Goal: Task Accomplishment & Management: Use online tool/utility

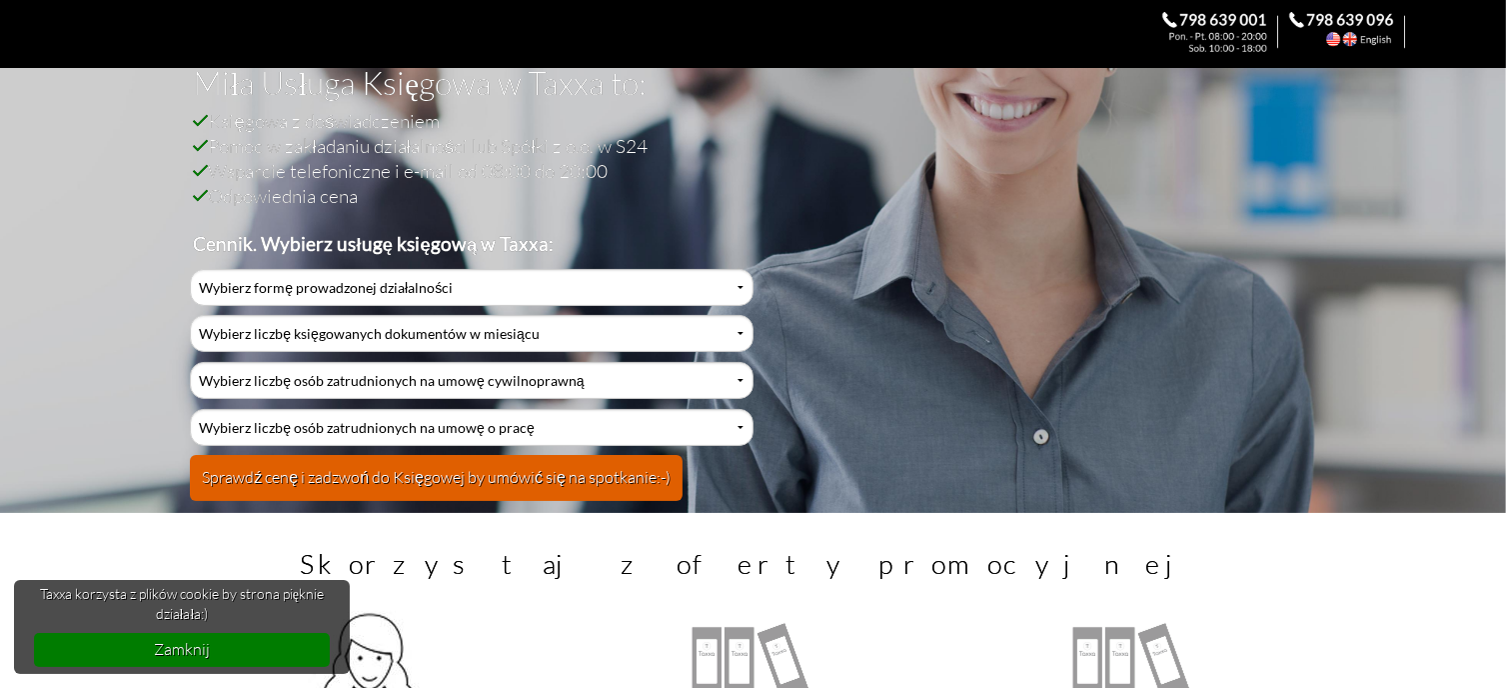
scroll to position [200, 0]
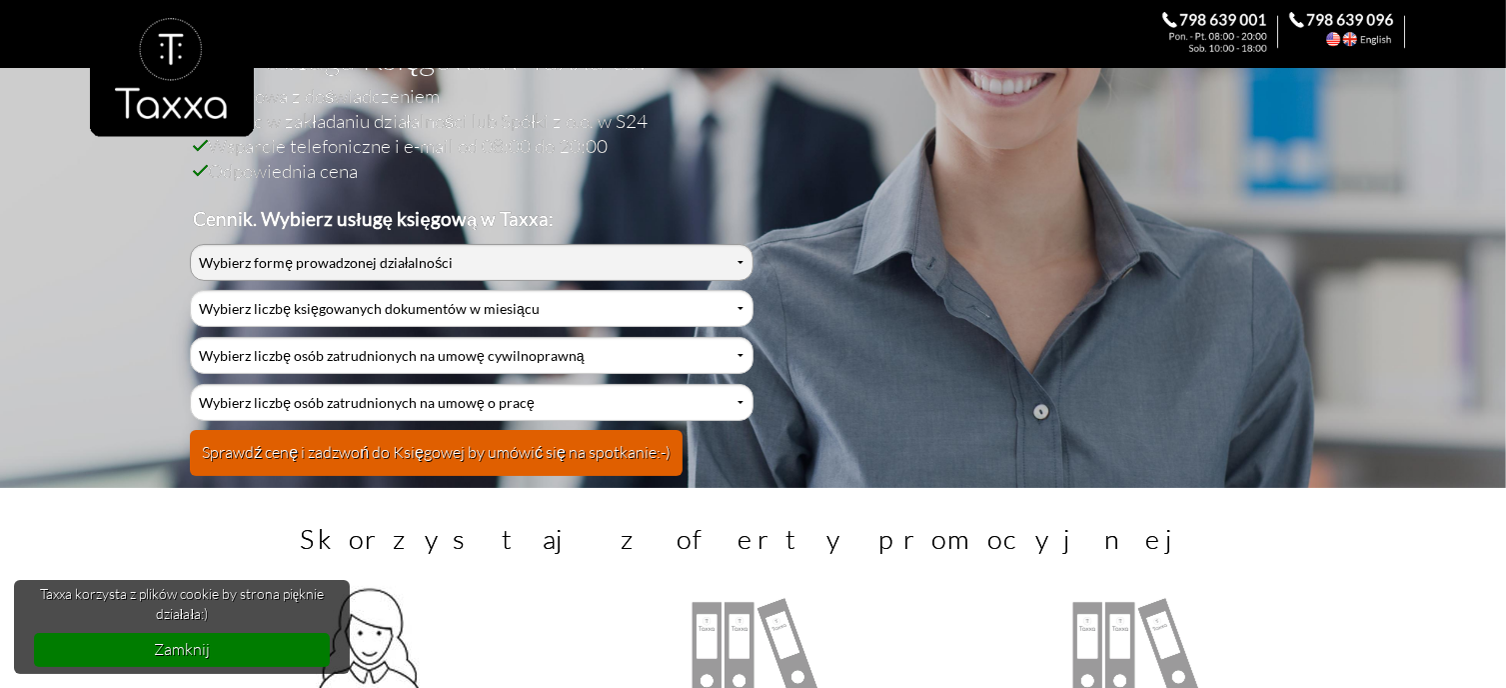
click at [742, 259] on select "Wybierz formę prowadzonej działalności Działalność jednoosobowa Działalność jed…" at bounding box center [471, 262] width 563 height 37
select select "0"
click at [190, 244] on select "Wybierz formę prowadzonej działalności Działalność jednoosobowa Działalność jed…" at bounding box center [471, 262] width 563 height 37
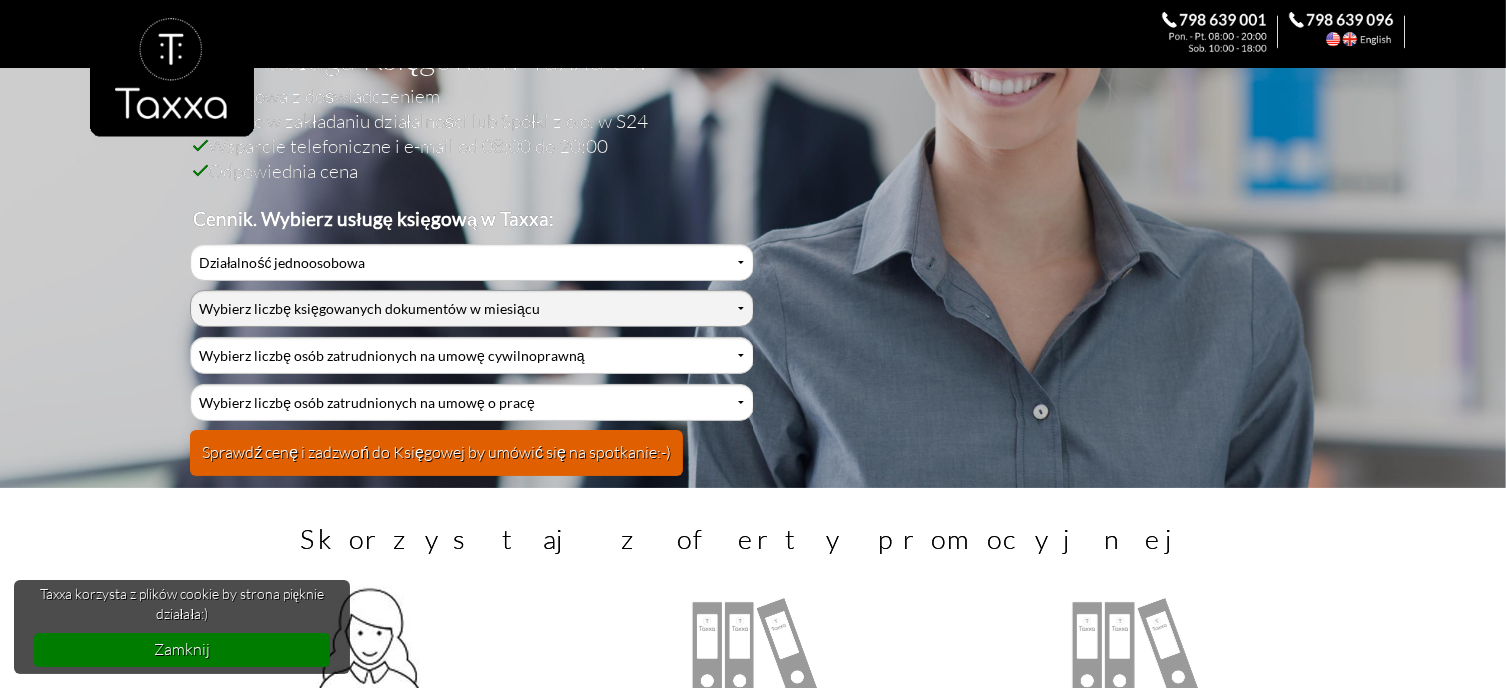
click at [736, 311] on select "Wybierz liczbę księgowanych dokumentów w miesiącu 0-1 2-3 4-5 6-10 11-20 21-30 …" at bounding box center [471, 308] width 563 height 37
select select "9"
click at [190, 290] on select "Wybierz liczbę księgowanych dokumentów w miesiącu 0-1 2-3 4-5 6-10 11-20 21-30 …" at bounding box center [471, 308] width 563 height 37
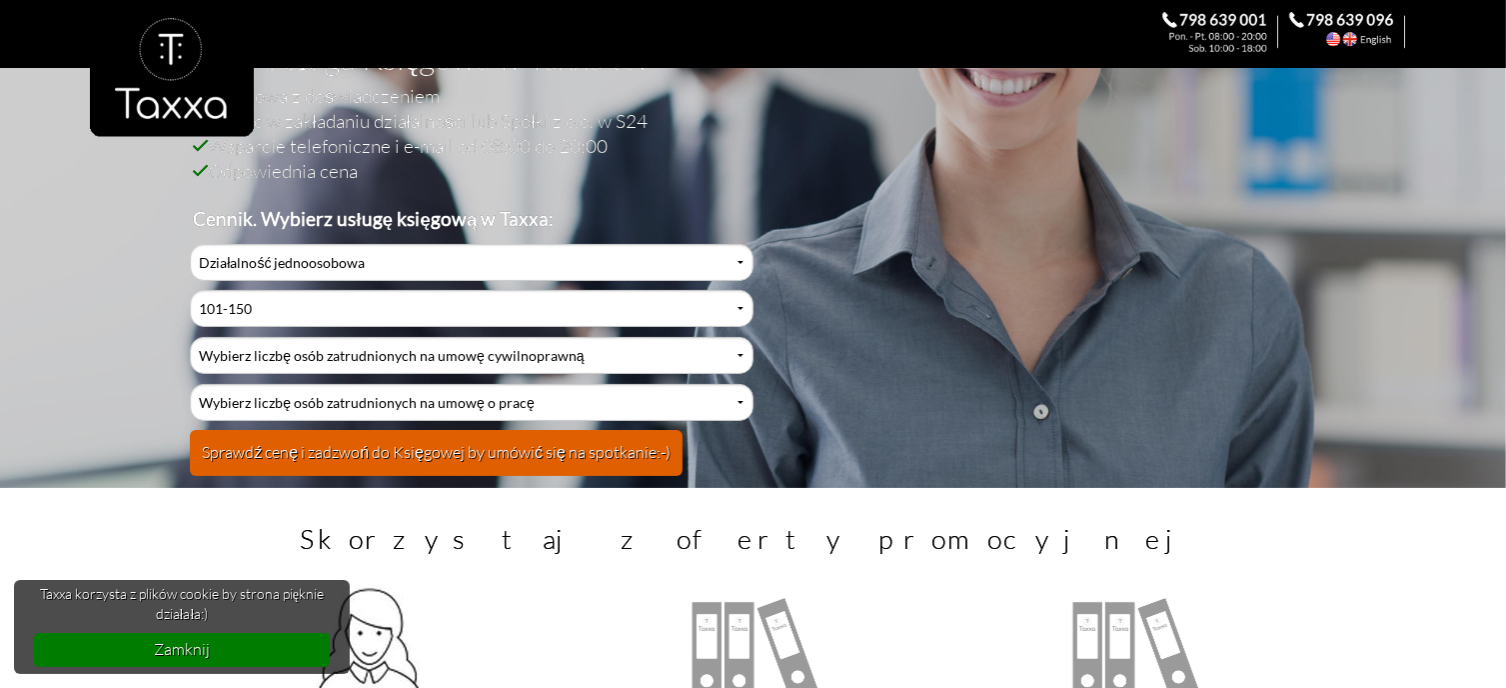
click at [565, 456] on button "Sprawdź cenę i zadzwoń do Księgowej by umówić się na spotkanie:-)" at bounding box center [436, 453] width 493 height 46
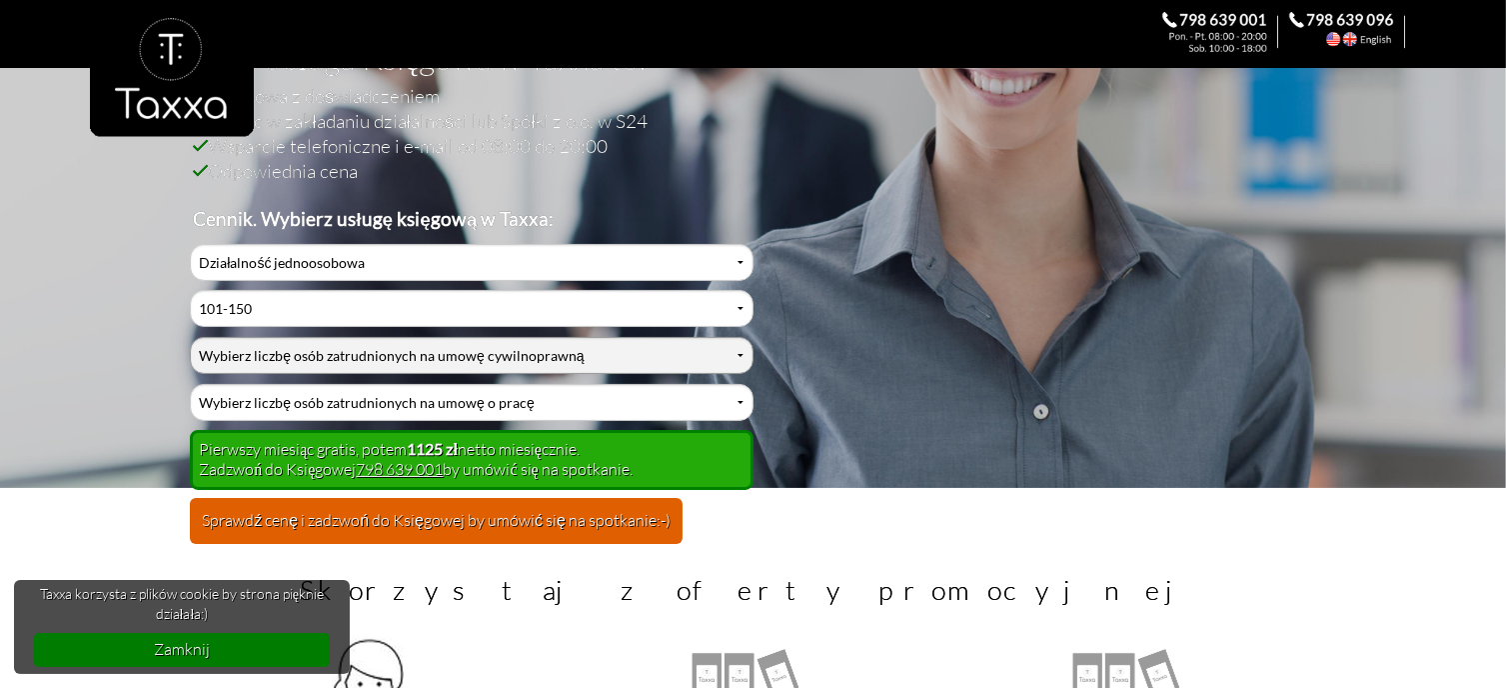
click at [737, 352] on select "Wybierz liczbę osób zatrudnionych na umowę cywilnoprawną 0 1 2 3 4 5 6 7 8 9 10…" at bounding box center [471, 355] width 563 height 37
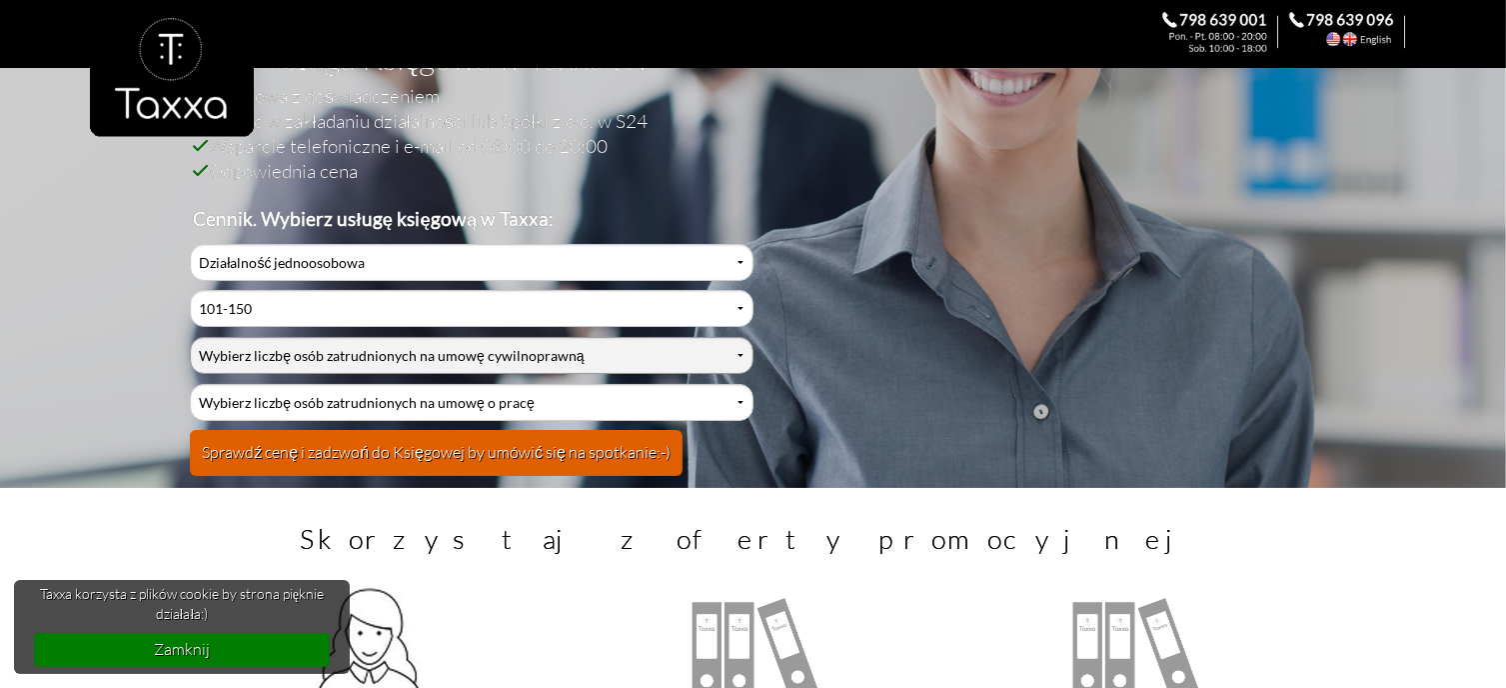
select select "12"
click at [190, 337] on select "Wybierz liczbę osób zatrudnionych na umowę cywilnoprawną 0 1 2 3 4 5 6 7 8 9 10…" at bounding box center [471, 355] width 563 height 37
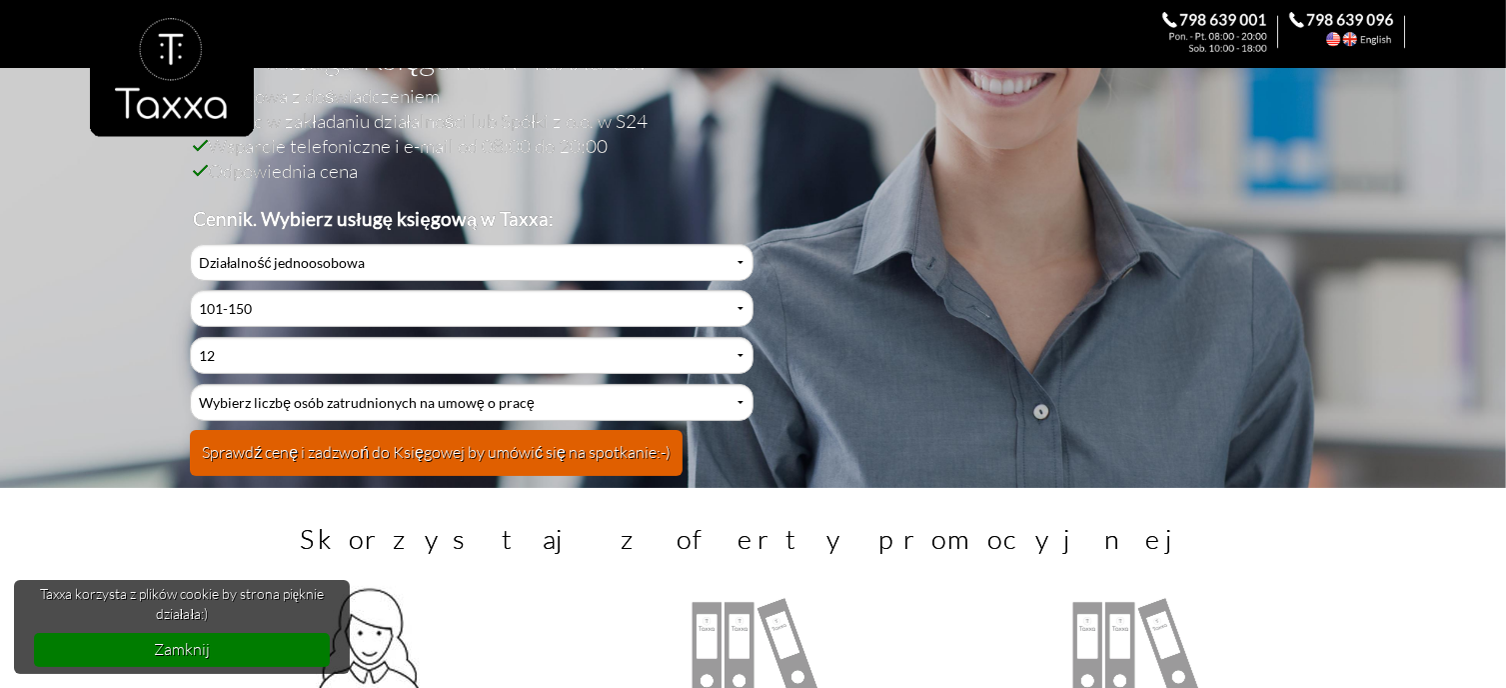
click at [478, 441] on button "Sprawdź cenę i zadzwoń do Księgowej by umówić się na spotkanie:-)" at bounding box center [436, 453] width 493 height 46
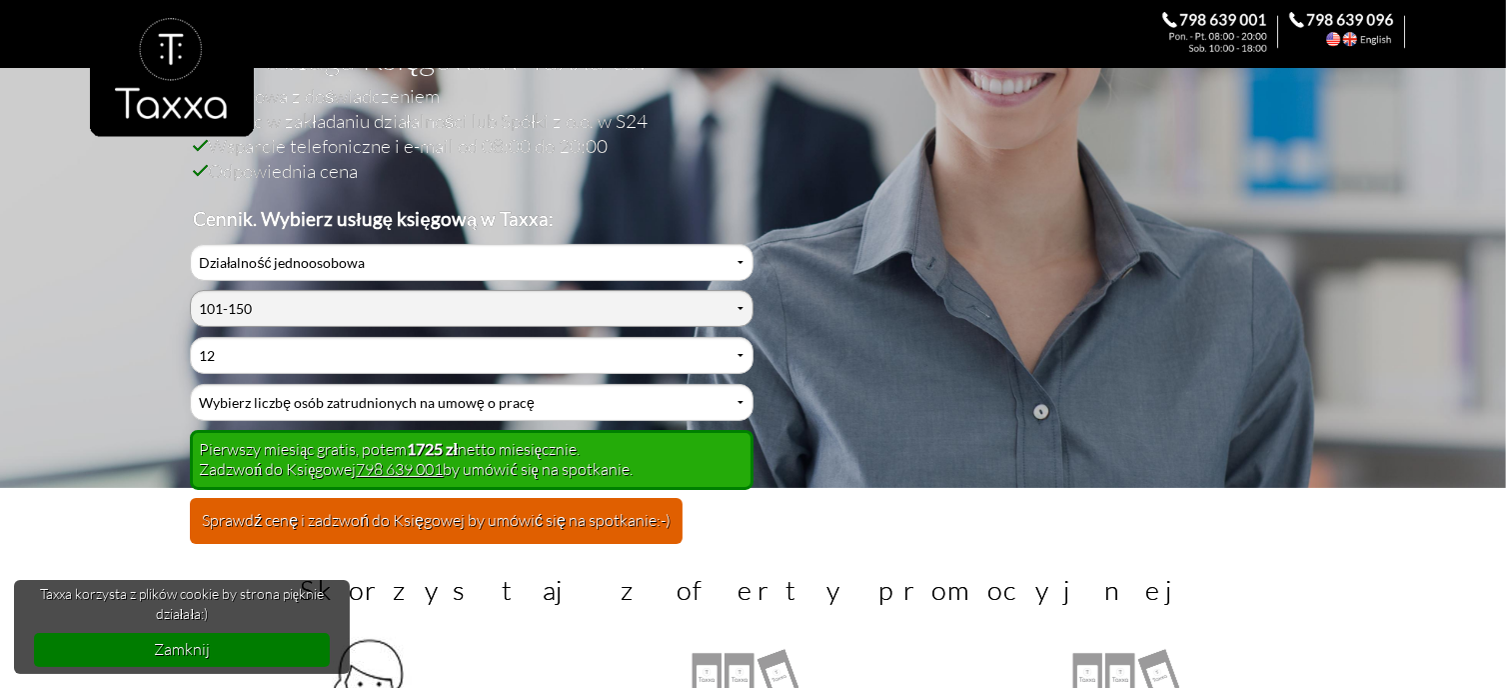
click at [737, 300] on select "Wybierz liczbę księgowanych dokumentów w miesiącu 0-1 2-3 4-5 6-10 11-20 21-30 …" at bounding box center [471, 308] width 563 height 37
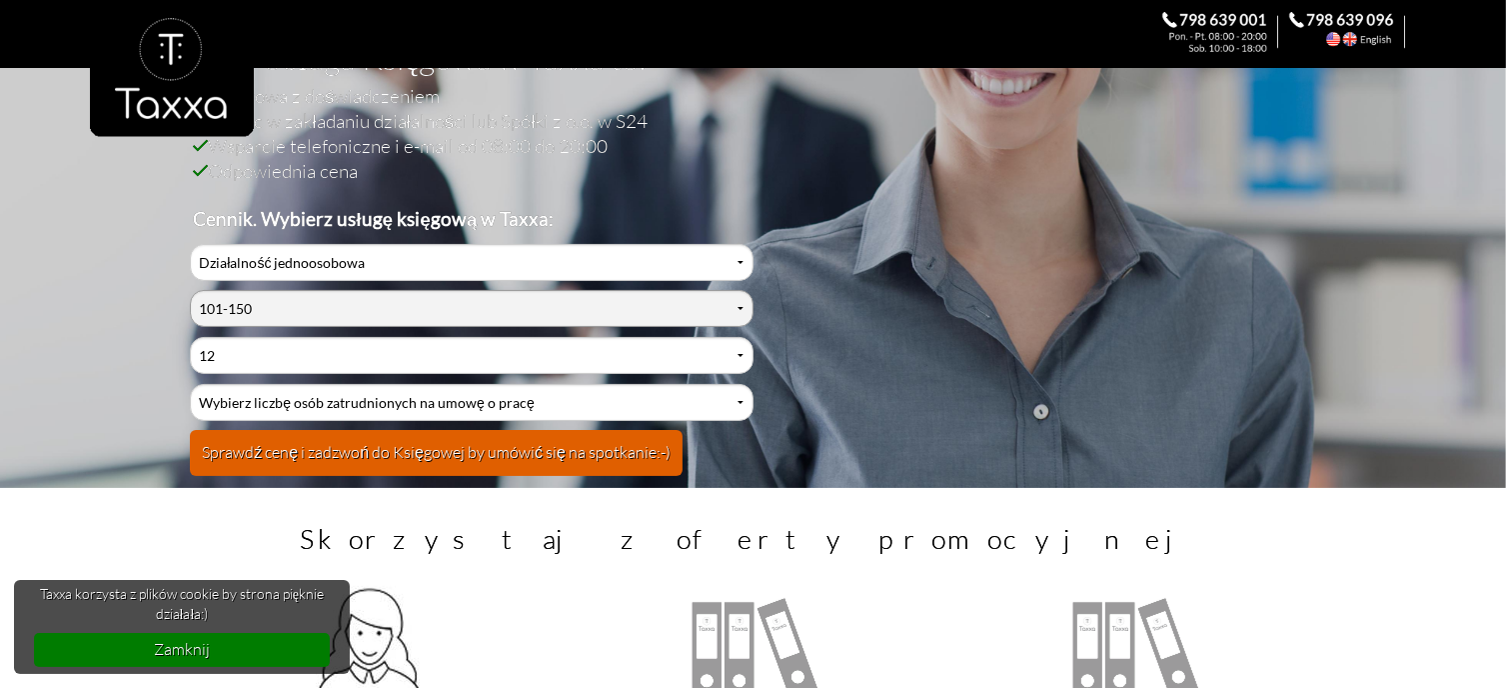
click at [190, 290] on select "Wybierz liczbę księgowanych dokumentów w miesiącu 0-1 2-3 4-5 6-10 11-20 21-30 …" at bounding box center [471, 308] width 563 height 37
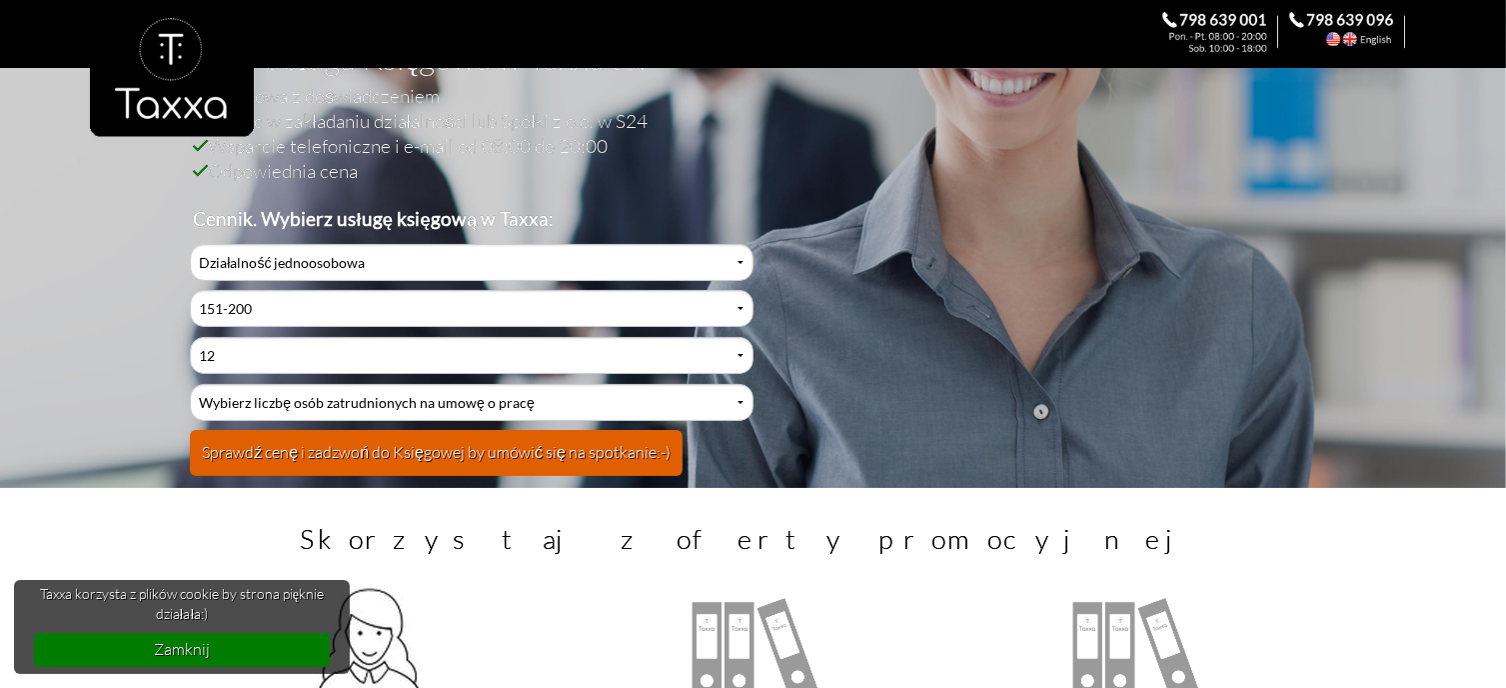
click at [595, 451] on button "Sprawdź cenę i zadzwoń do Księgowej by umówić się na spotkanie:-)" at bounding box center [436, 453] width 493 height 46
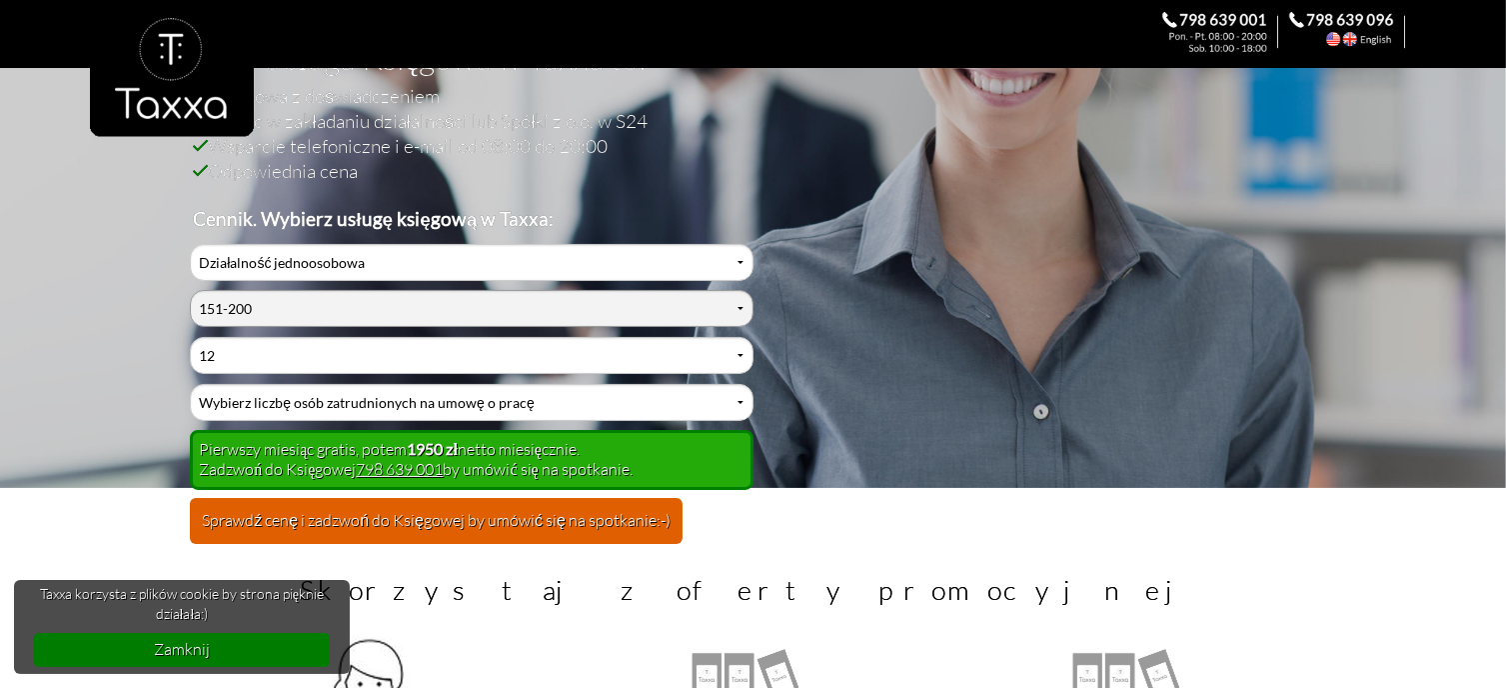
click at [744, 311] on select "Wybierz liczbę księgowanych dokumentów w miesiącu 0-1 2-3 4-5 6-10 11-20 21-30 …" at bounding box center [471, 308] width 563 height 37
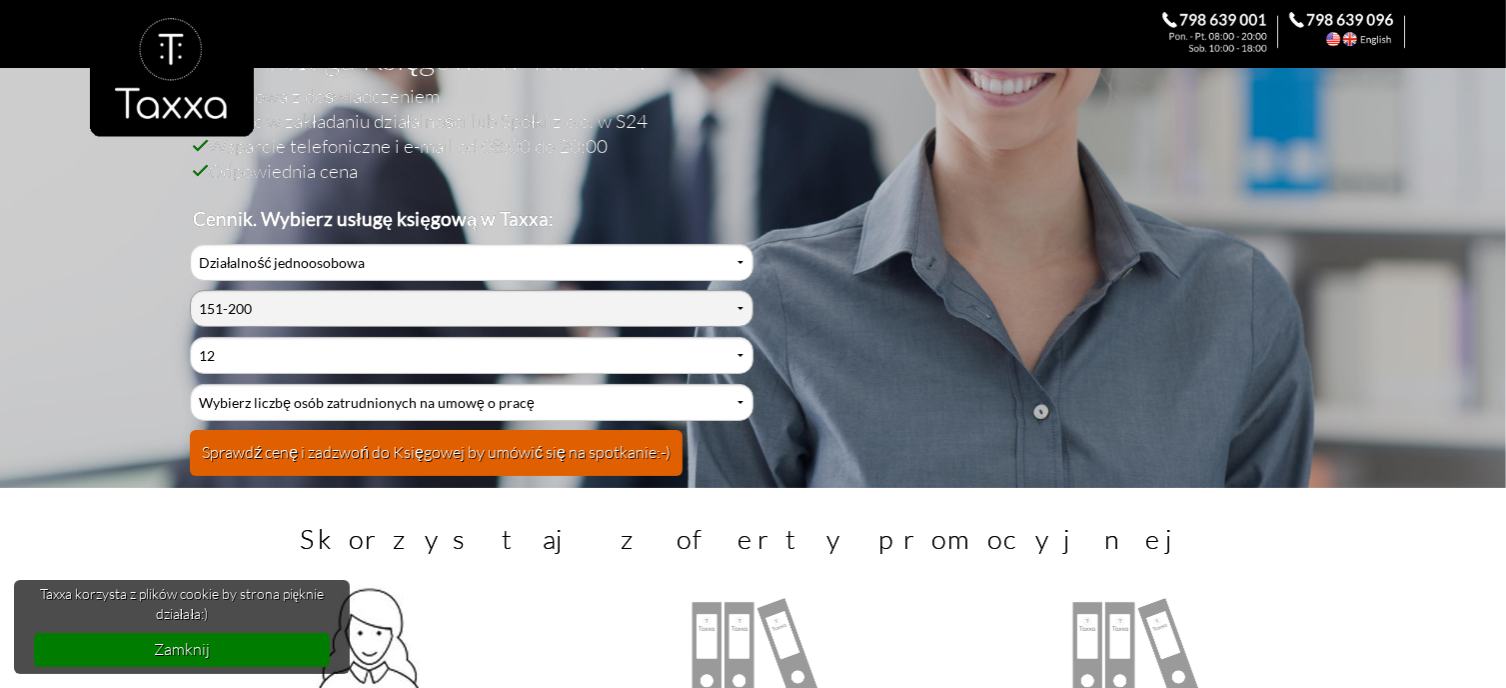
select select "3"
click at [190, 290] on select "Wybierz liczbę księgowanych dokumentów w miesiącu 0-1 2-3 4-5 6-10 11-20 21-30 …" at bounding box center [471, 308] width 563 height 37
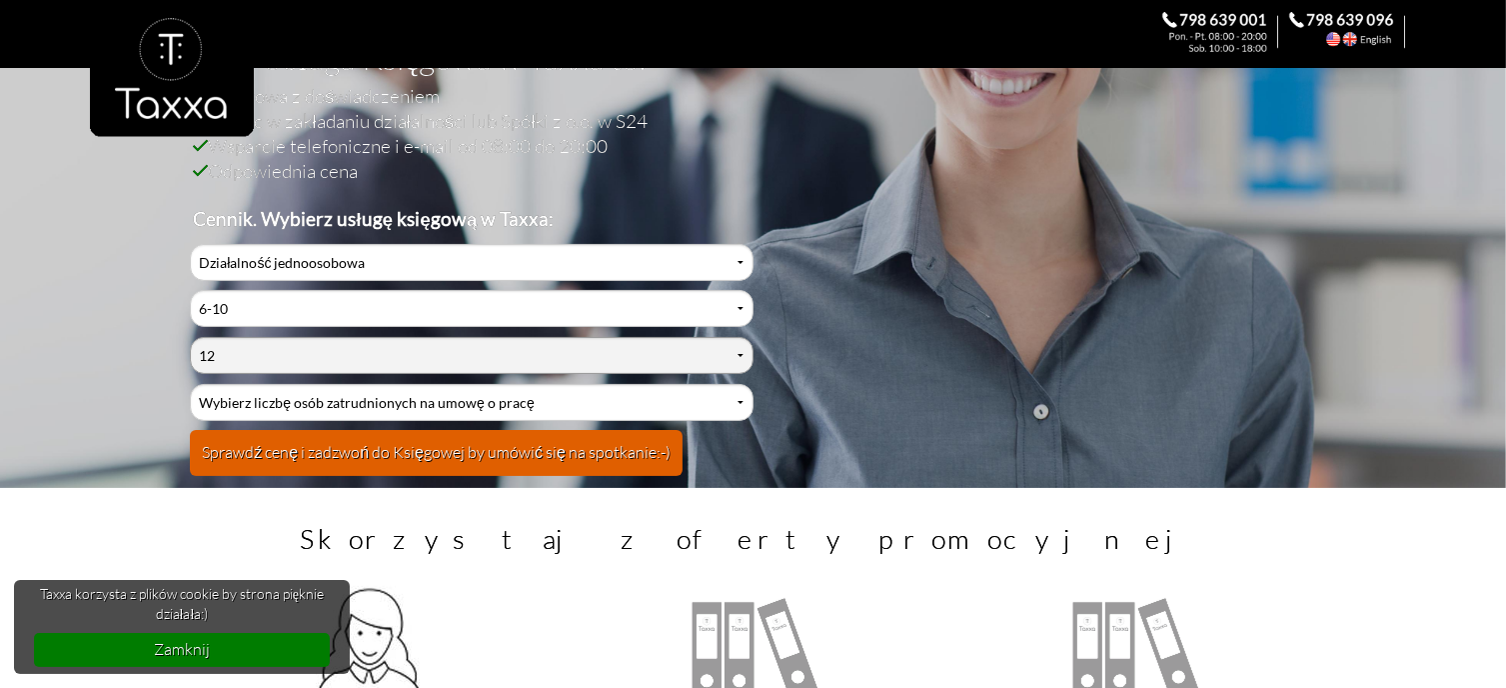
click at [744, 351] on select "Wybierz liczbę osób zatrudnionych na umowę cywilnoprawną 0 1 2 3 4 5 6 7 8 9 10…" at bounding box center [471, 355] width 563 height 37
select select "0"
click at [190, 337] on select "Wybierz liczbę osób zatrudnionych na umowę cywilnoprawną 0 1 2 3 4 5 6 7 8 9 10…" at bounding box center [471, 355] width 563 height 37
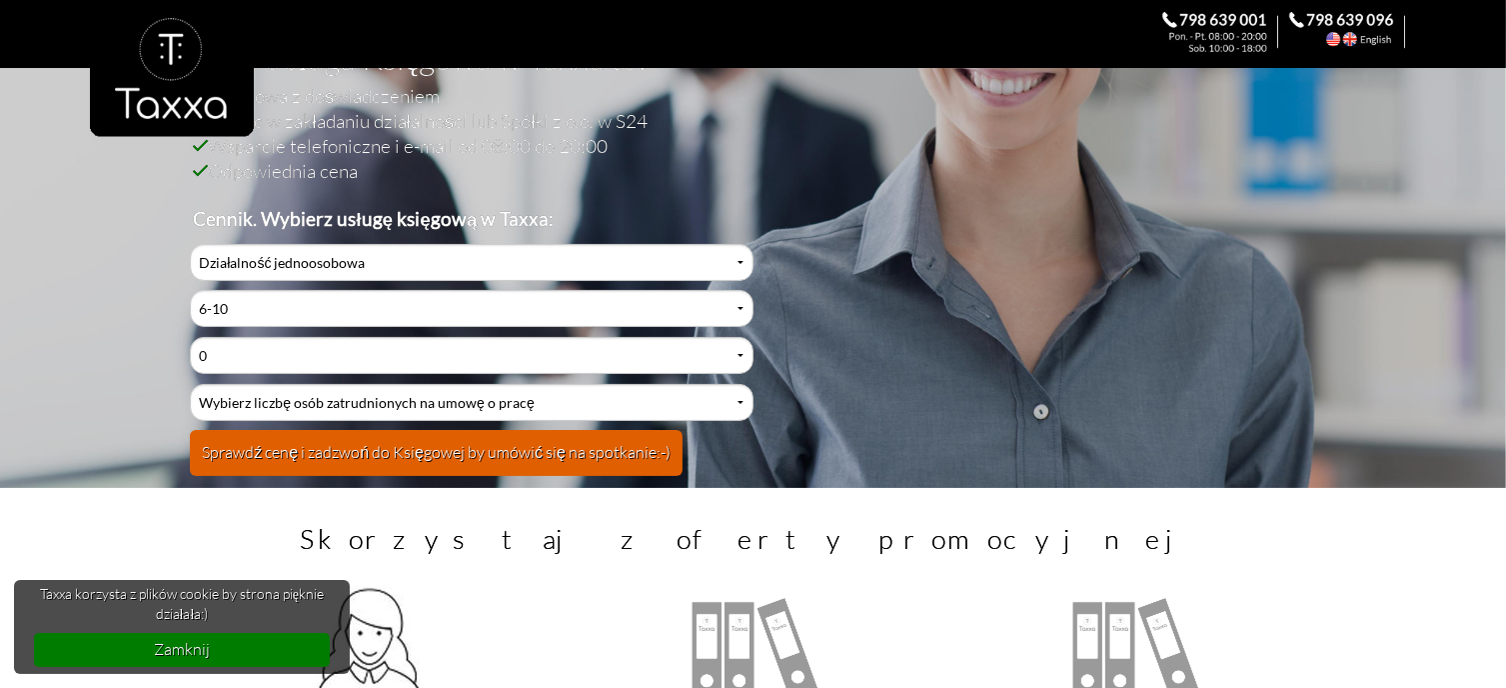
click at [462, 455] on button "Sprawdź cenę i zadzwoń do Księgowej by umówić się na spotkanie:-)" at bounding box center [436, 453] width 493 height 46
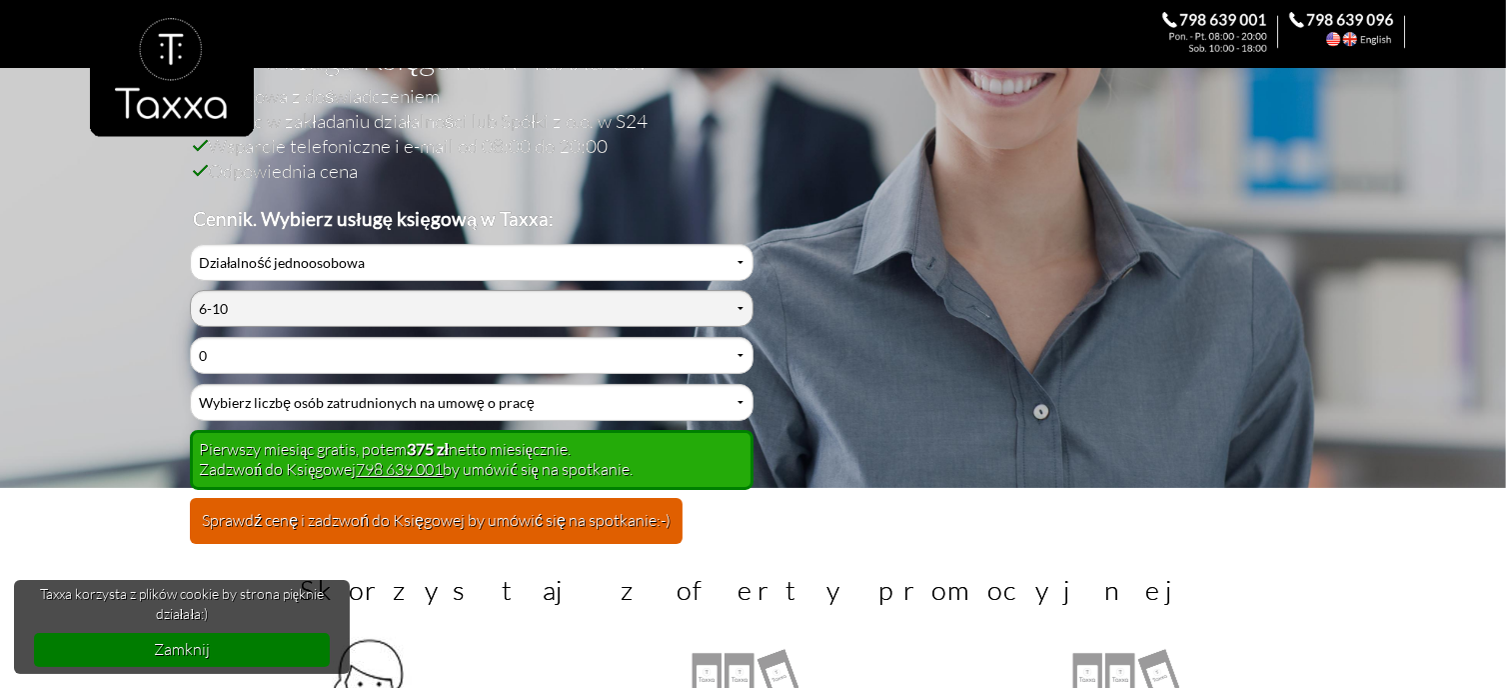
click at [736, 309] on select "Wybierz liczbę księgowanych dokumentów w miesiącu 0-1 2-3 4-5 6-10 11-20 21-30 …" at bounding box center [471, 308] width 563 height 37
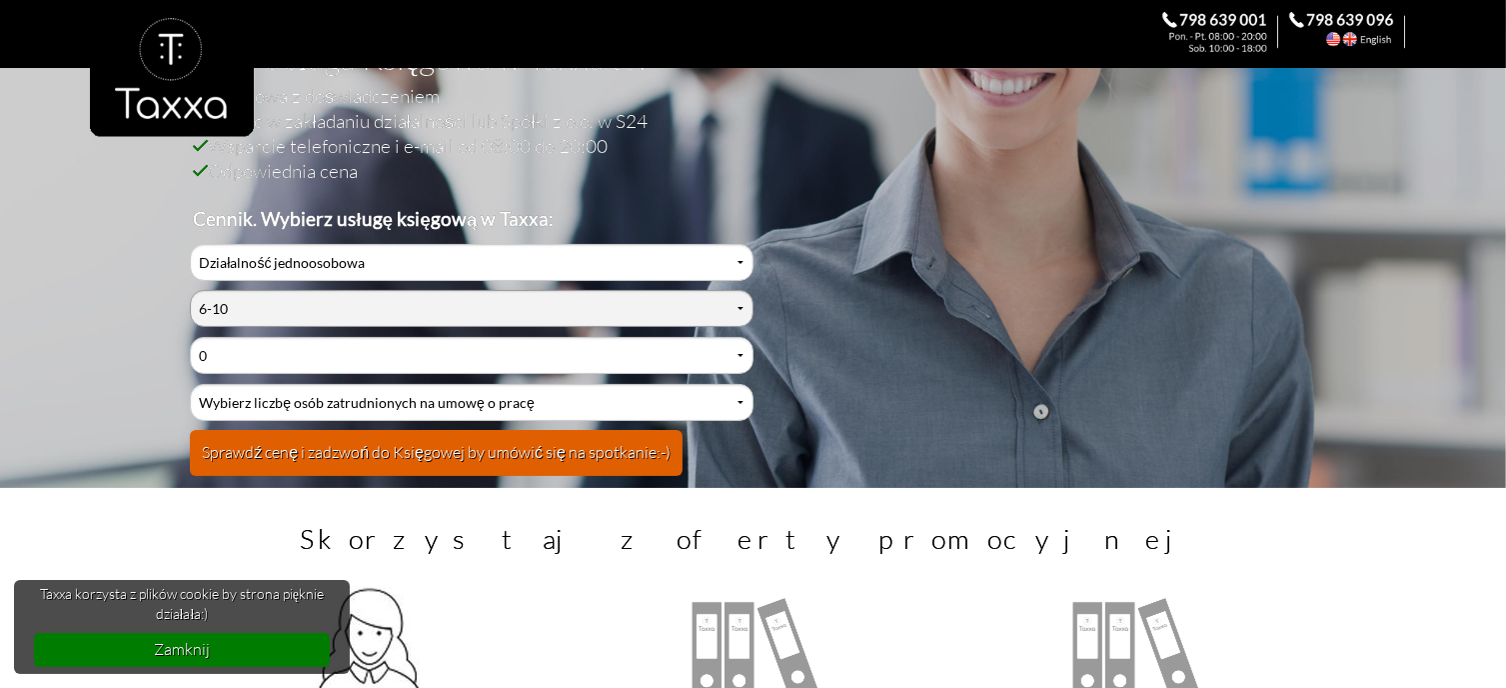
select select "2"
click at [190, 290] on select "Wybierz liczbę księgowanych dokumentów w miesiącu 0-1 2-3 4-5 6-10 11-20 21-30 …" at bounding box center [471, 308] width 563 height 37
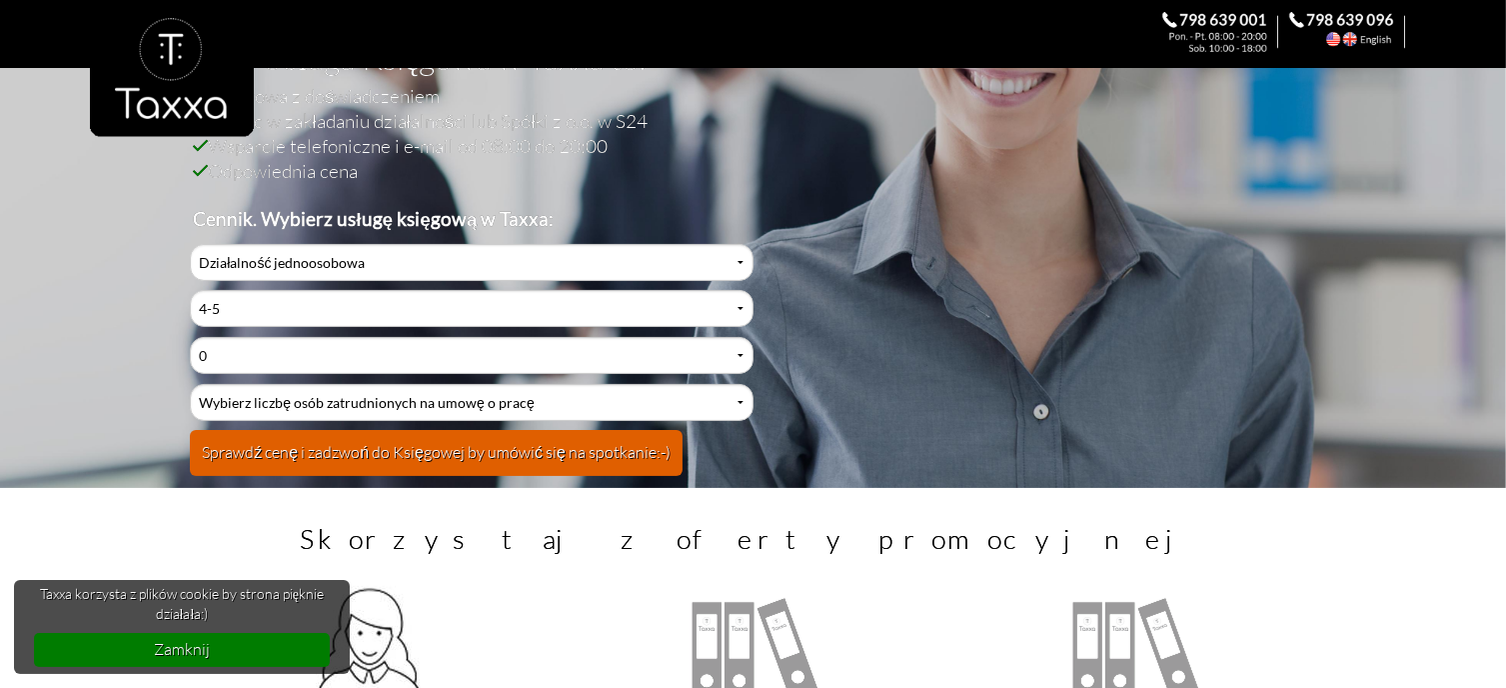
click at [531, 452] on button "Sprawdź cenę i zadzwoń do Księgowej by umówić się na spotkanie:-)" at bounding box center [436, 453] width 493 height 46
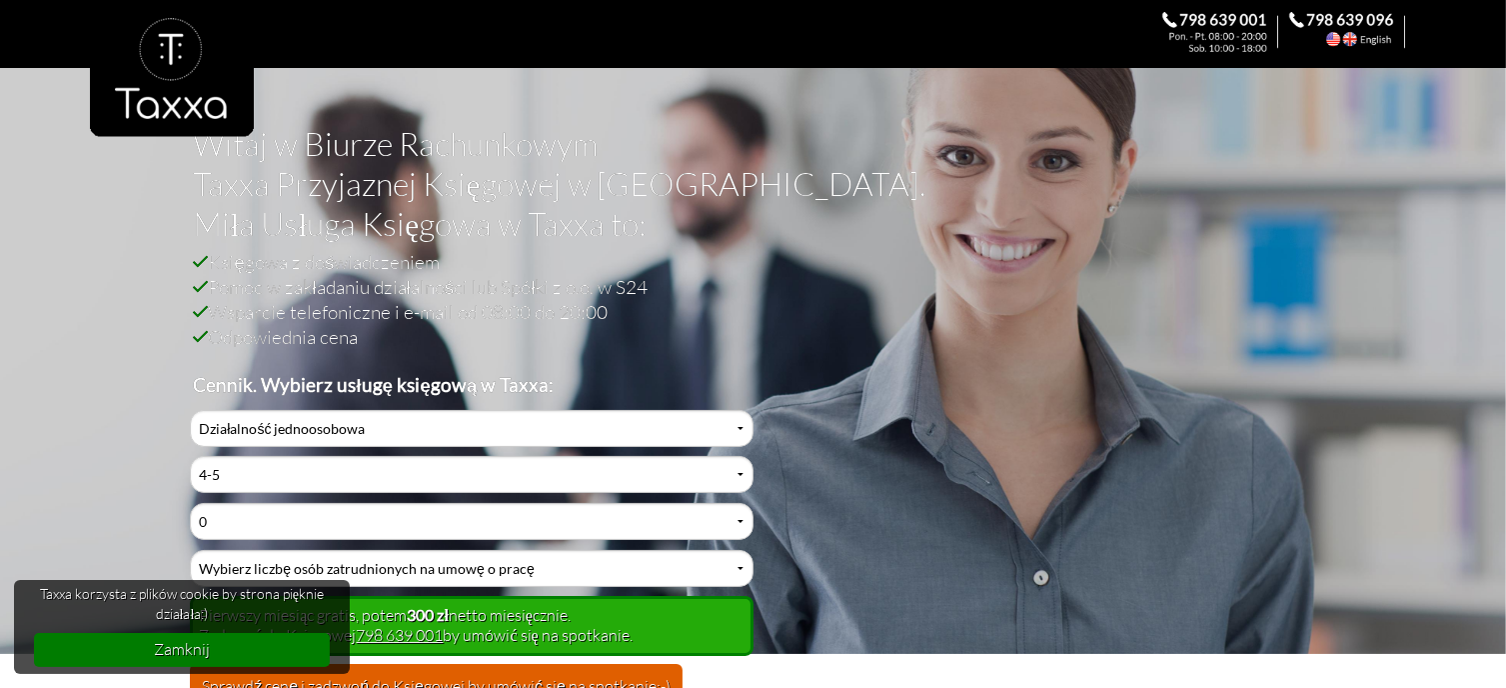
scroll to position [0, 0]
